Goal: Task Accomplishment & Management: Use online tool/utility

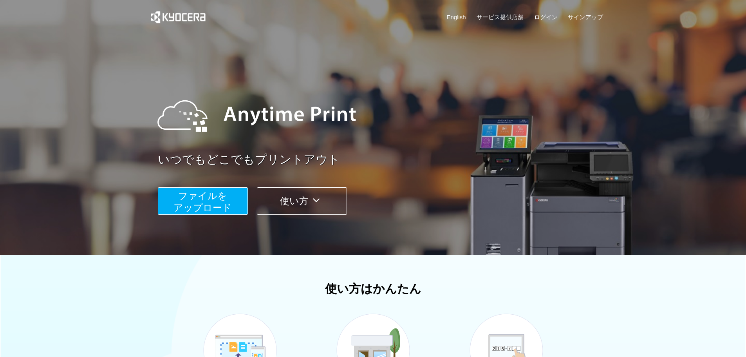
click at [206, 202] on span "ファイルを ​​アップロード" at bounding box center [202, 201] width 58 height 22
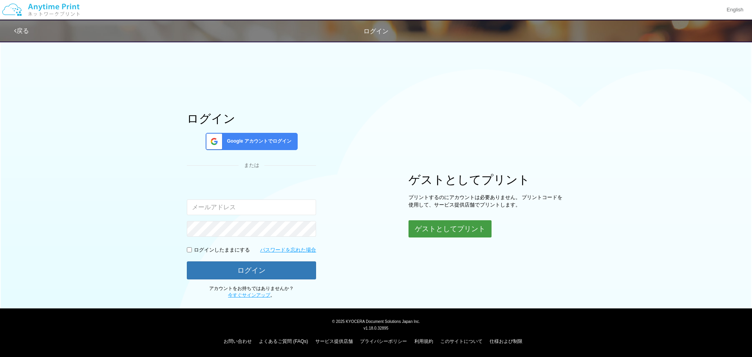
click at [467, 230] on button "ゲストとしてプリント" at bounding box center [449, 228] width 83 height 17
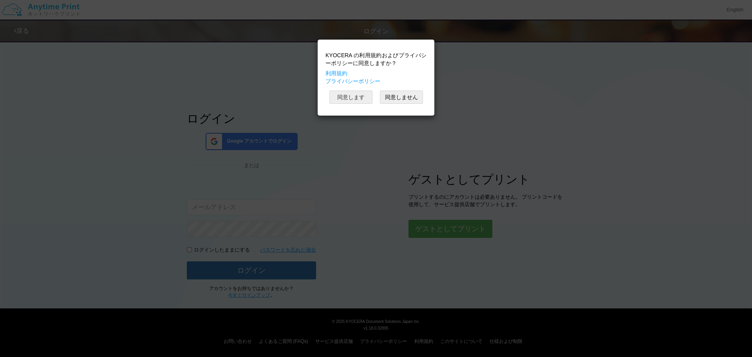
click at [357, 97] on button "同意します" at bounding box center [350, 96] width 43 height 13
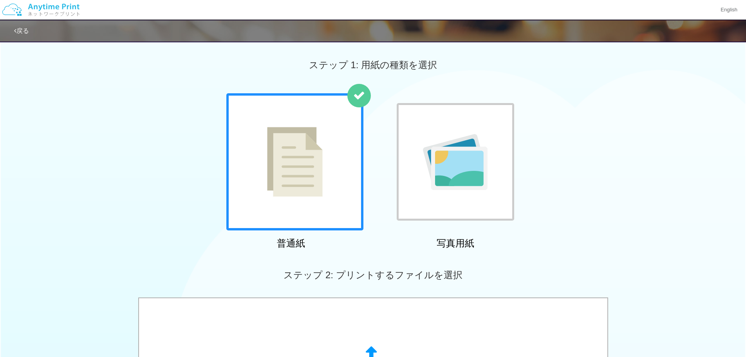
click at [319, 193] on img at bounding box center [295, 162] width 56 height 70
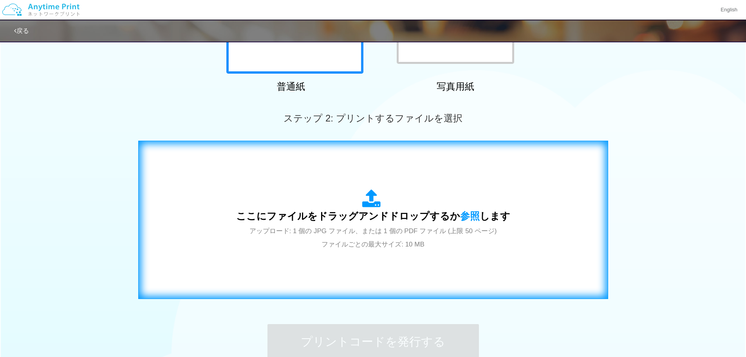
click at [325, 201] on div "ここにファイルをドラッグアンドドロップするか 参照 します アップロード: 1 個の JPG ファイル、または 1 個の PDF ファイル (上限 50 ペー…" at bounding box center [373, 219] width 274 height 61
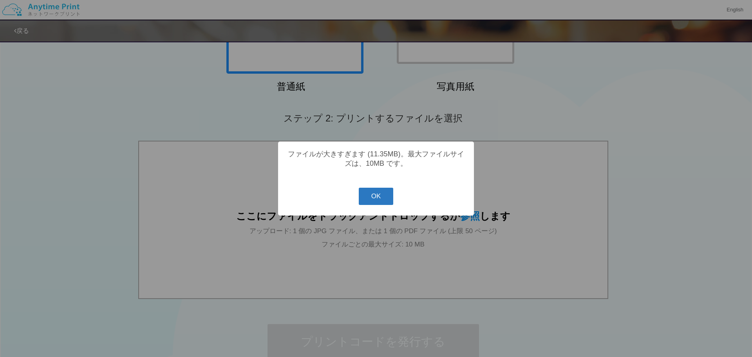
click at [378, 201] on button "OK" at bounding box center [376, 196] width 35 height 17
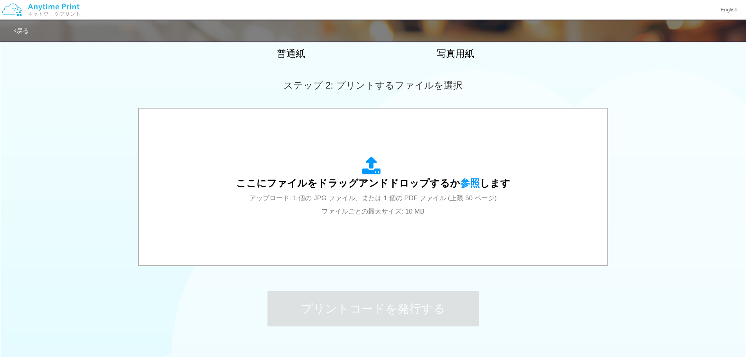
scroll to position [235, 0]
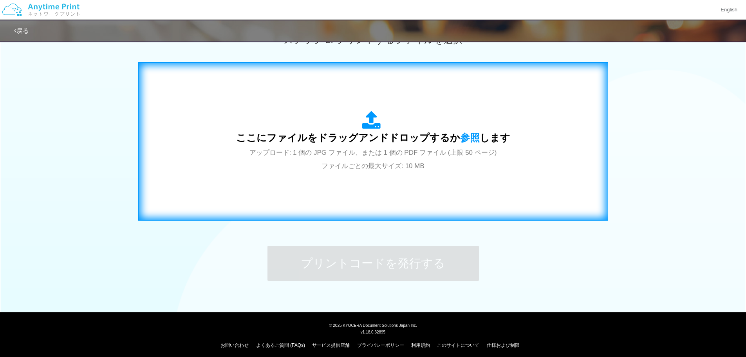
click at [324, 188] on div "ここにファイルをドラッグアンドドロップするか 参照 します アップロード: 1 個の JPG ファイル、または 1 個の PDF ファイル (上限 50 ペー…" at bounding box center [372, 141] width 453 height 142
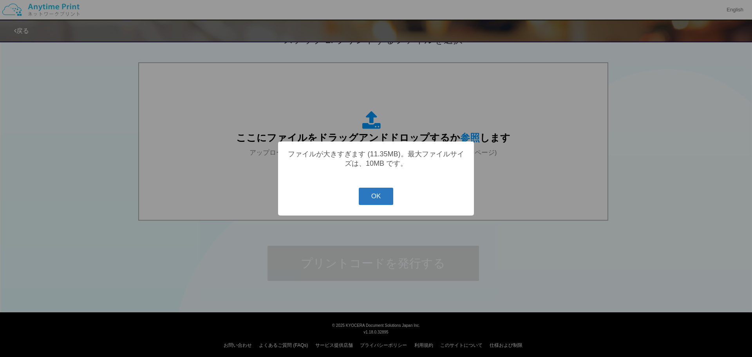
click at [377, 202] on button "OK" at bounding box center [376, 196] width 35 height 17
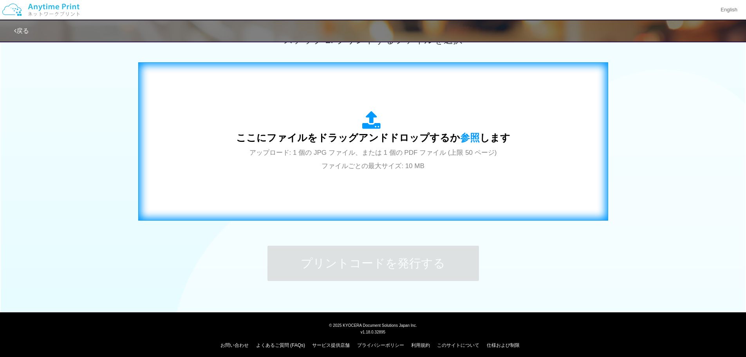
click at [298, 192] on div "ここにファイルをドラッグアンドドロップするか 参照 します アップロード: 1 個の JPG ファイル、または 1 個の PDF ファイル (上限 50 ペー…" at bounding box center [372, 141] width 453 height 142
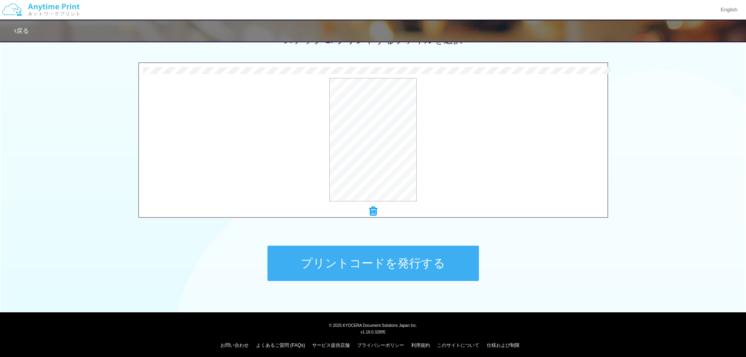
click at [382, 264] on button "プリントコードを発行する" at bounding box center [372, 263] width 211 height 35
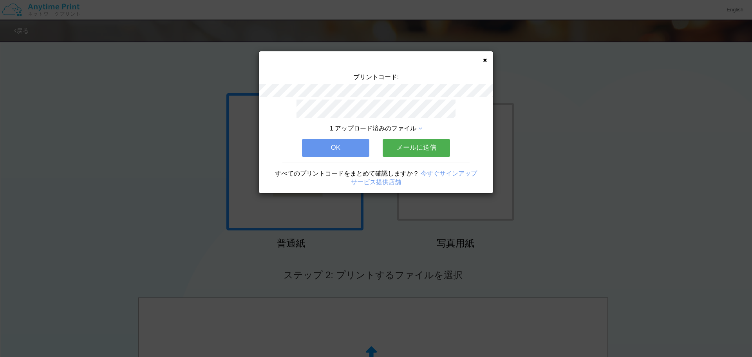
click at [335, 141] on button "OK" at bounding box center [335, 147] width 67 height 17
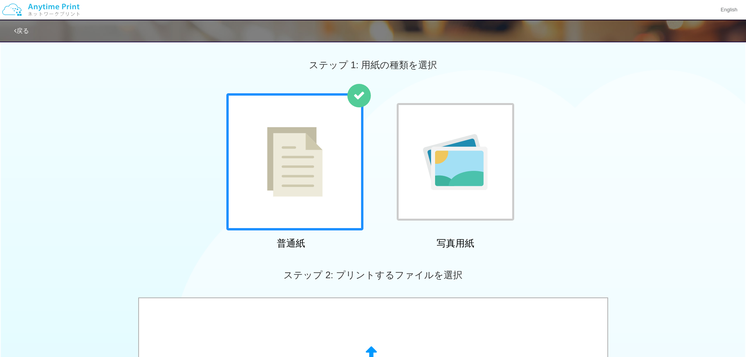
click at [151, 156] on div "普通紙 写真用紙" at bounding box center [373, 172] width 746 height 159
click at [276, 173] on img at bounding box center [295, 162] width 56 height 70
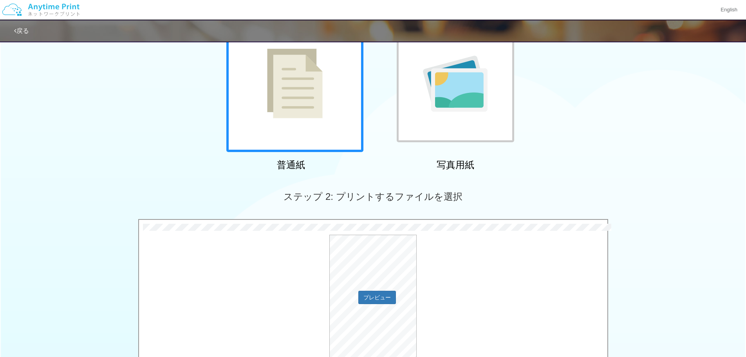
scroll to position [157, 0]
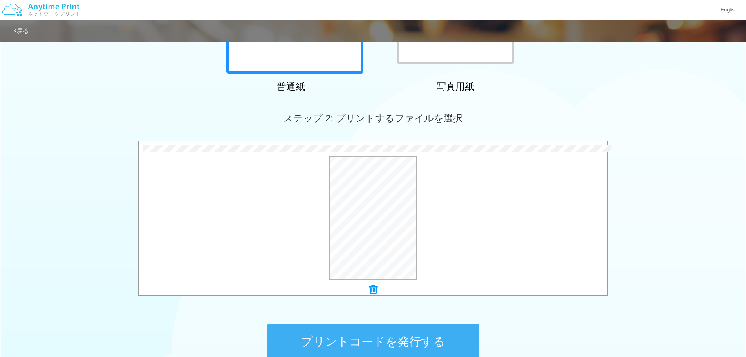
click at [390, 340] on button "プリントコードを発行する" at bounding box center [372, 341] width 211 height 35
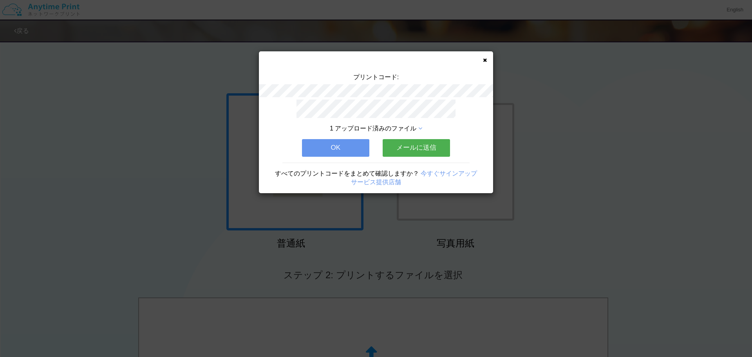
click at [485, 60] on icon at bounding box center [485, 60] width 4 height 5
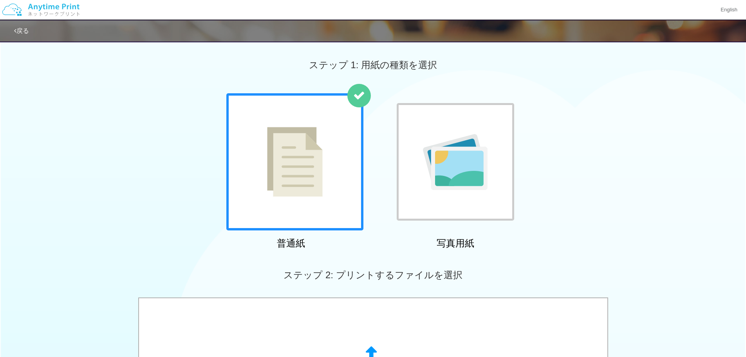
scroll to position [239, 0]
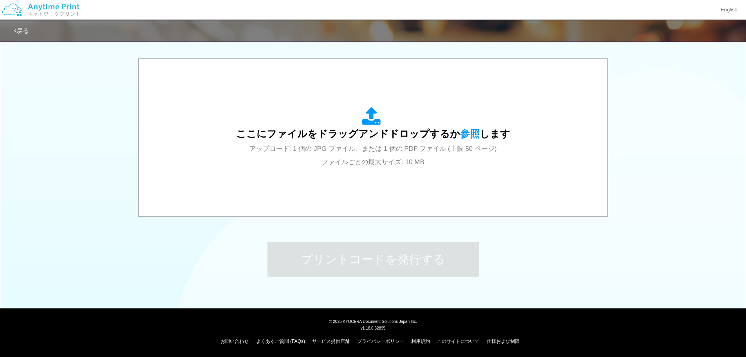
click at [529, 235] on div "ステップ 1: 用紙の種類を選択 普通紙 写真用紙 普通紙 写真用紙 previous next slide 1 of 2 comma.current.act…" at bounding box center [373, 49] width 746 height 502
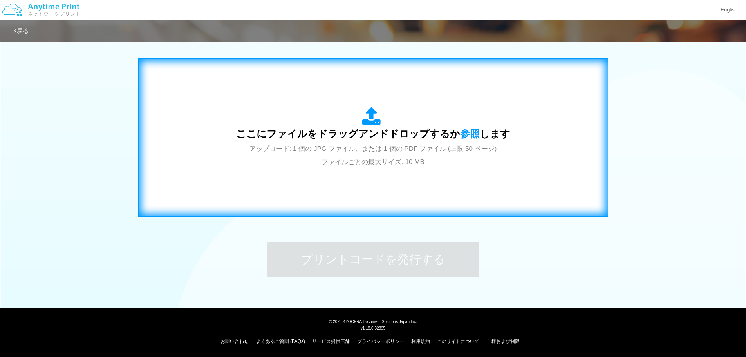
click at [356, 198] on div "ここにファイルをドラッグアンドドロップするか 参照 します アップロード: 1 個の JPG ファイル、または 1 個の PDF ファイル (上限 50 ペー…" at bounding box center [372, 138] width 453 height 142
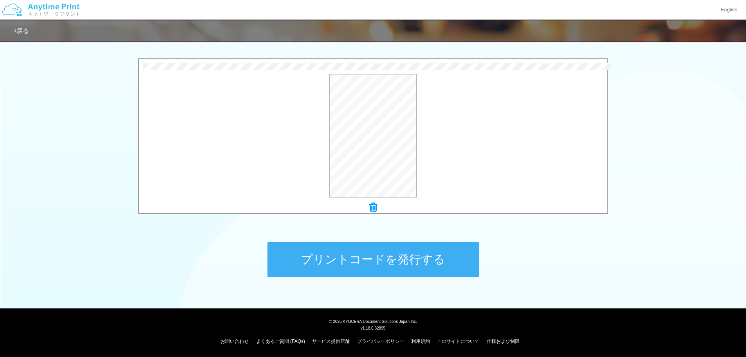
click at [394, 258] on button "プリントコードを発行する" at bounding box center [372, 259] width 211 height 35
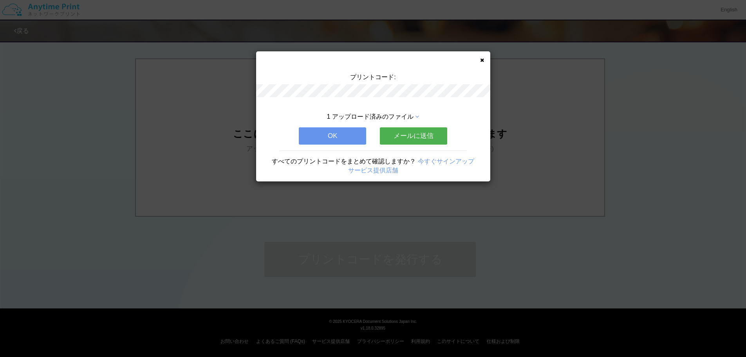
scroll to position [0, 0]
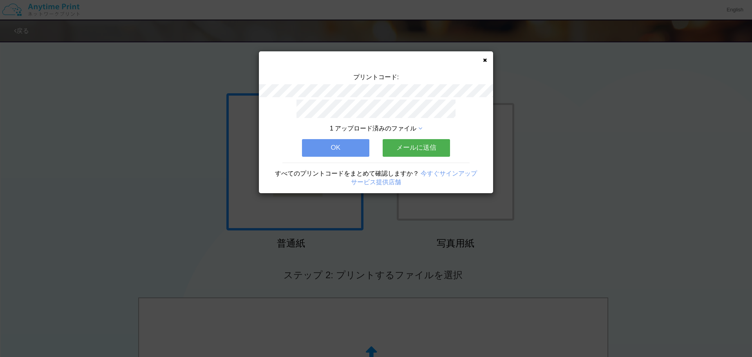
click at [485, 60] on icon at bounding box center [485, 60] width 4 height 5
